Goal: Find specific page/section: Find specific page/section

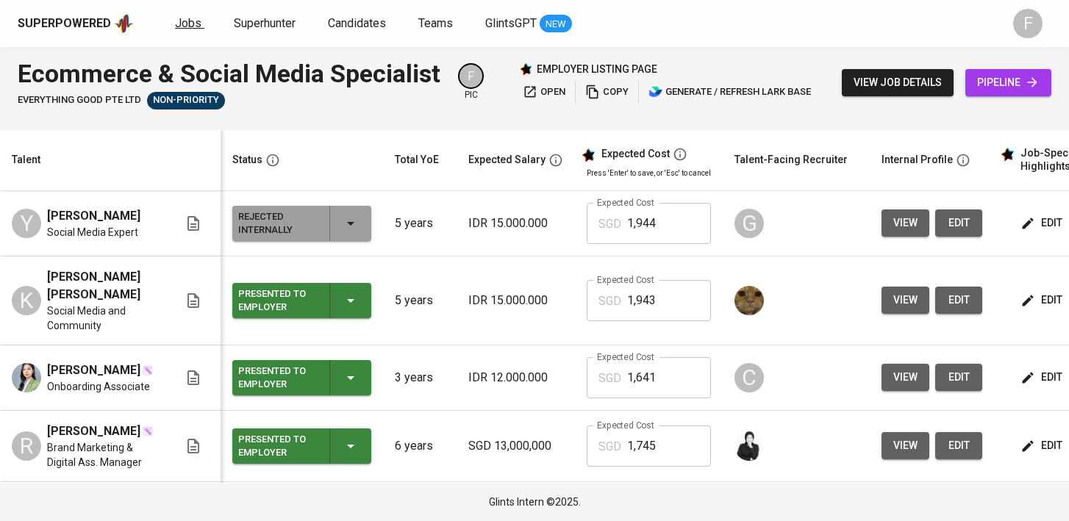
scroll to position [0, 200]
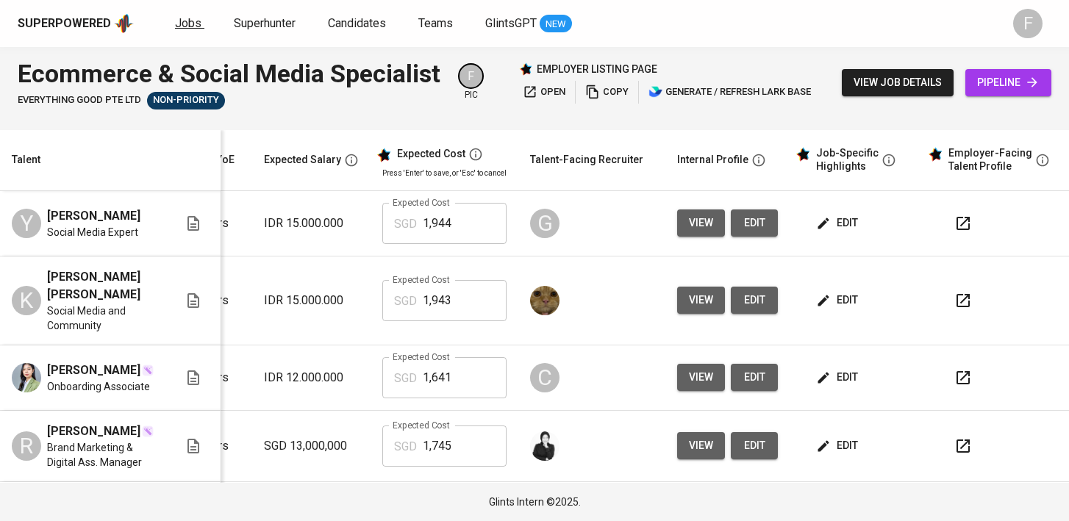
click at [185, 24] on span "Jobs" at bounding box center [188, 23] width 26 height 14
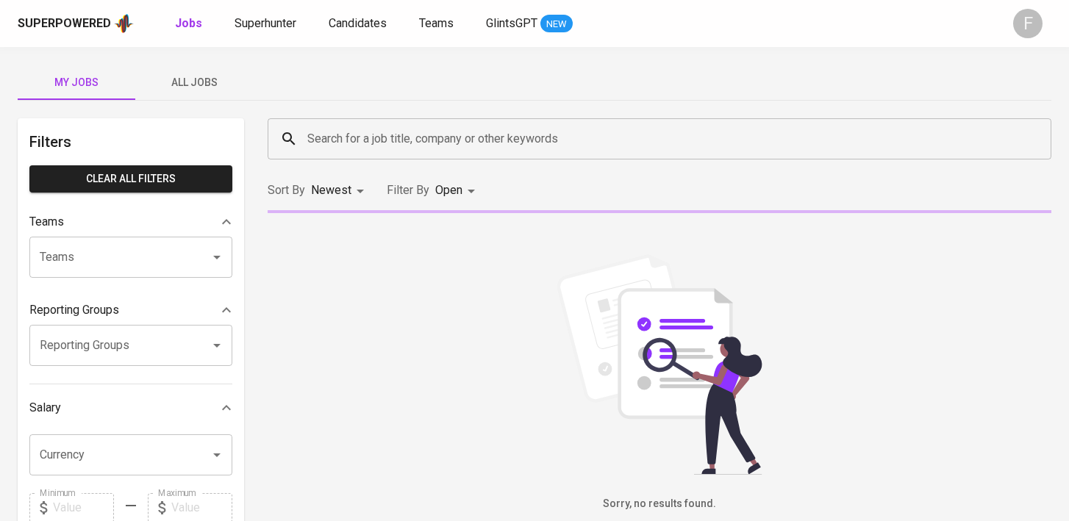
click at [399, 135] on input "Search for a job title, company or other keywords" at bounding box center [663, 139] width 719 height 28
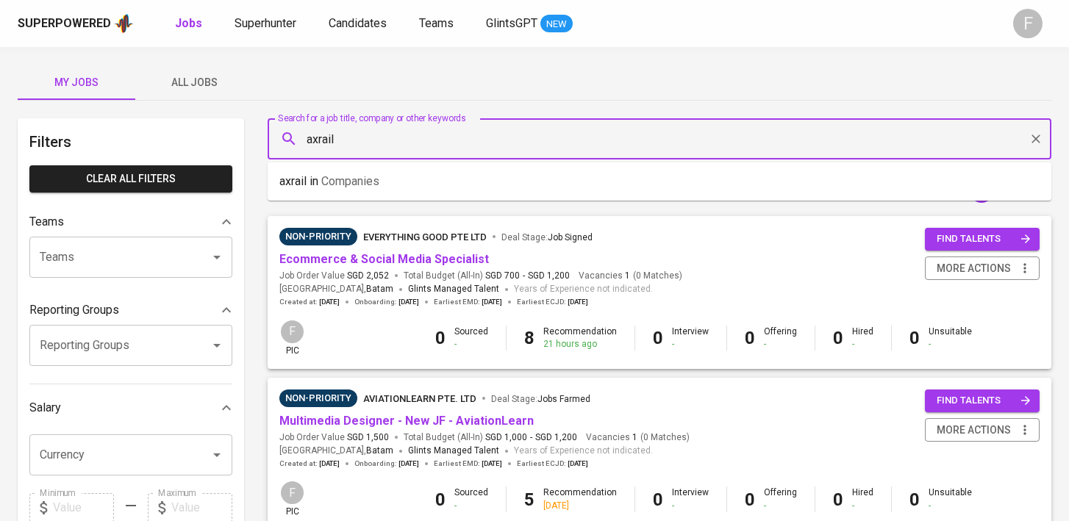
click at [401, 179] on li "axrail in Companies" at bounding box center [660, 181] width 784 height 26
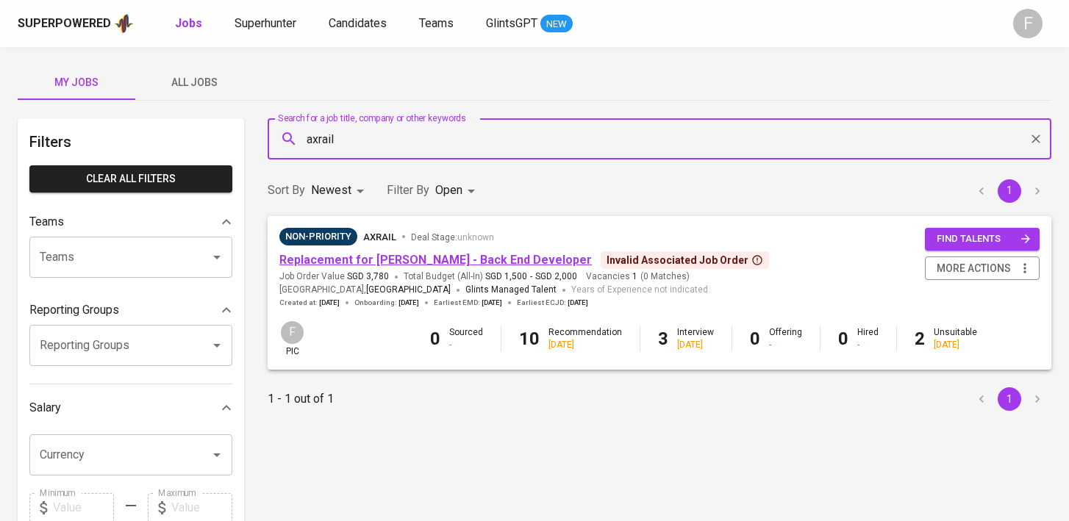
type input "axrail"
click at [417, 257] on link "Replacement for [PERSON_NAME] - Back End Developer" at bounding box center [435, 260] width 313 height 14
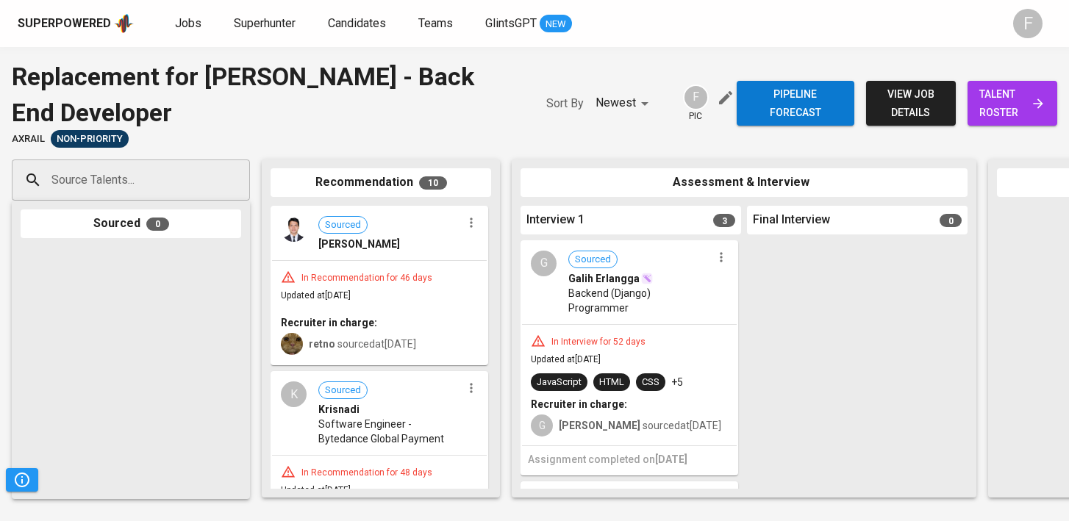
click at [995, 98] on span "talent roster" at bounding box center [1012, 103] width 66 height 36
